Goal: Information Seeking & Learning: Learn about a topic

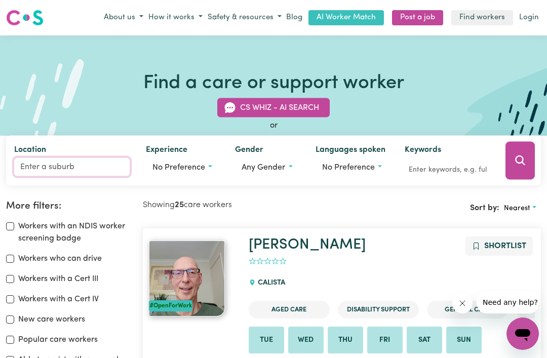
click at [69, 174] on input "Location" at bounding box center [71, 166] width 115 height 18
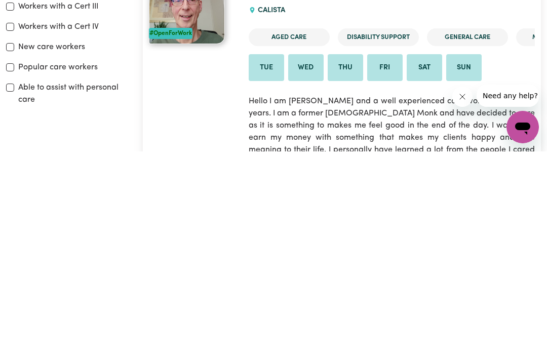
scroll to position [67, 0]
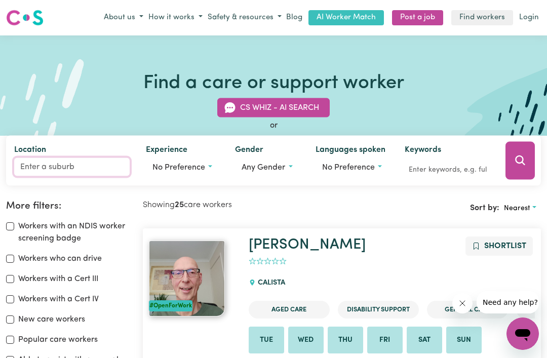
click at [84, 166] on input "Location" at bounding box center [71, 166] width 115 height 18
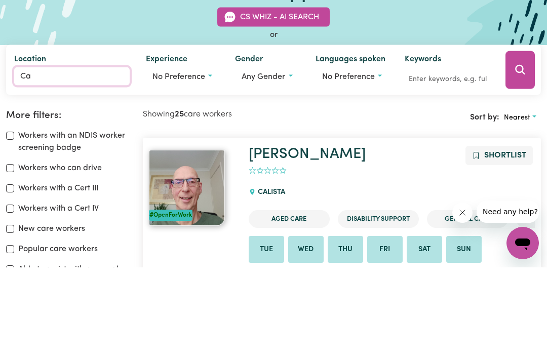
type input "Car"
type input "CarABAN, [GEOGRAPHIC_DATA], 6041"
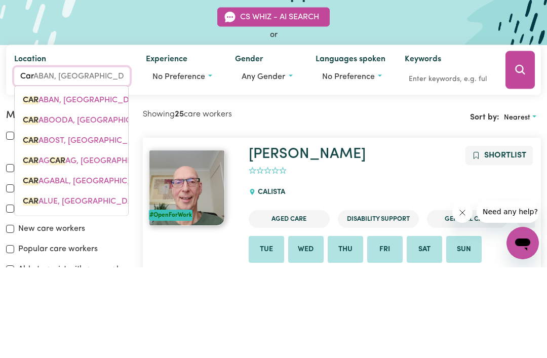
type input "[PERSON_NAME]"
type input "CariNA, [GEOGRAPHIC_DATA], 4152"
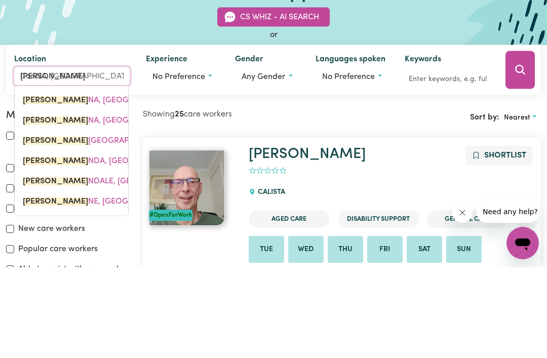
type input "[PERSON_NAME]"
type input "CarinA, [GEOGRAPHIC_DATA], 4152"
type input "Carind"
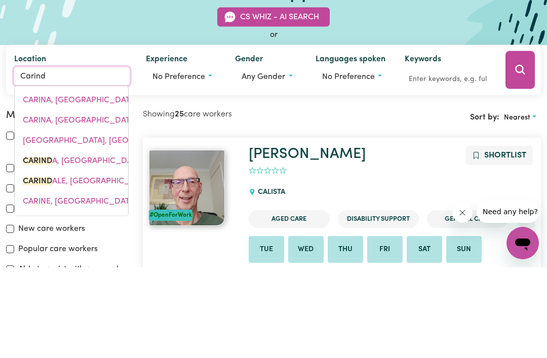
type input "CarindA, [GEOGRAPHIC_DATA], 2831"
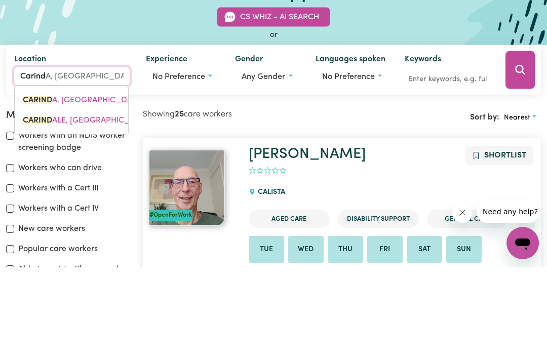
type input "Carinda"
type input "[PERSON_NAME], [GEOGRAPHIC_DATA], 2831"
click at [107, 200] on link "CARINDA LE, [GEOGRAPHIC_DATA], 4152" at bounding box center [71, 210] width 113 height 20
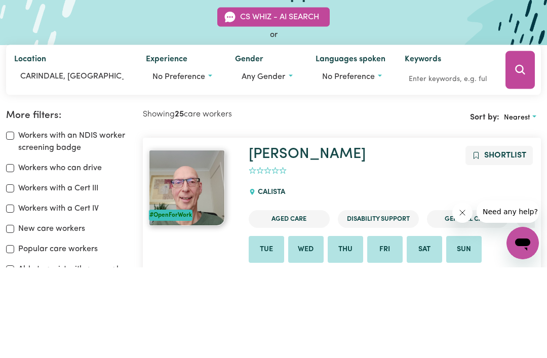
scroll to position [91, 0]
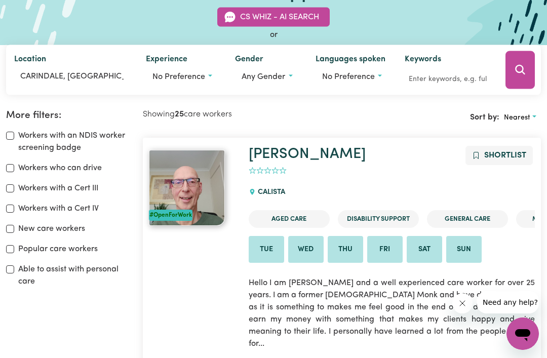
click at [9, 271] on input "Able to assist with personal care" at bounding box center [10, 269] width 8 height 8
checkbox input "true"
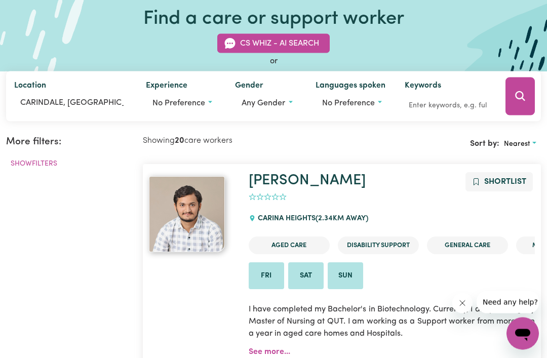
scroll to position [77, 0]
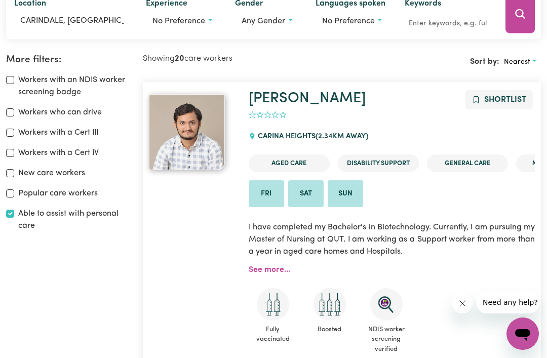
click at [267, 268] on link "See more..." at bounding box center [270, 270] width 42 height 8
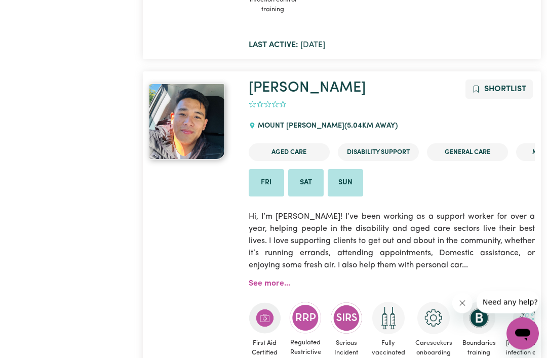
scroll to position [1912, 0]
click at [282, 279] on link "See more..." at bounding box center [270, 283] width 42 height 8
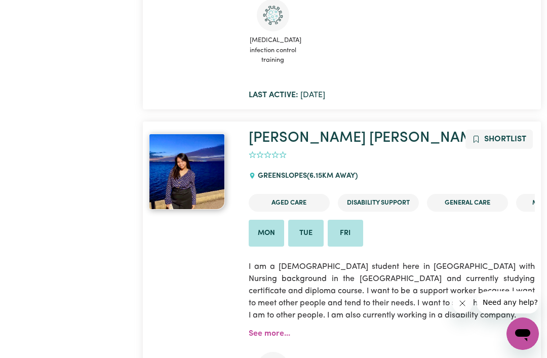
scroll to position [2935, 0]
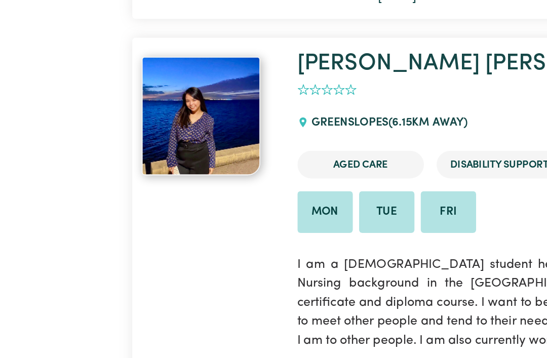
click at [249, 310] on link "See more..." at bounding box center [270, 314] width 42 height 8
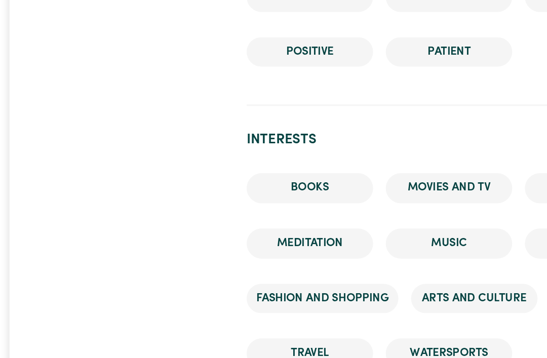
scroll to position [1084, 0]
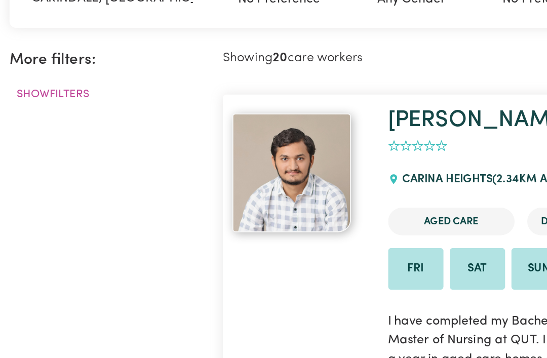
scroll to position [167, 0]
